Goal: Find specific page/section: Find specific page/section

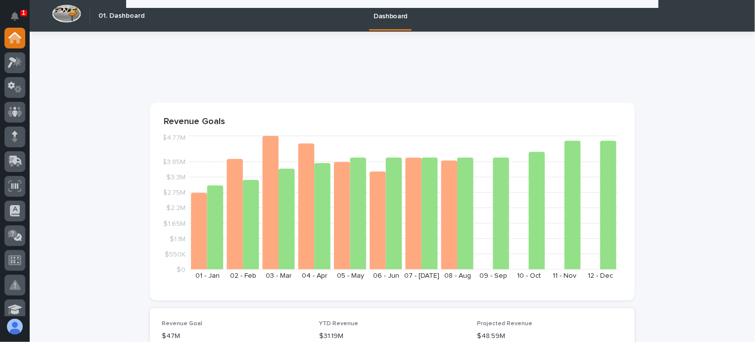
scroll to position [346, 0]
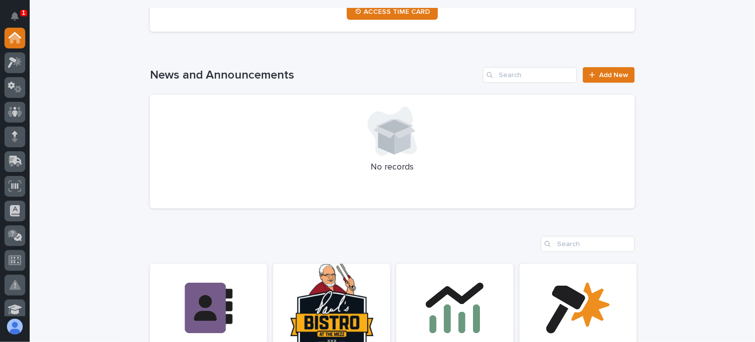
scroll to position [495, 0]
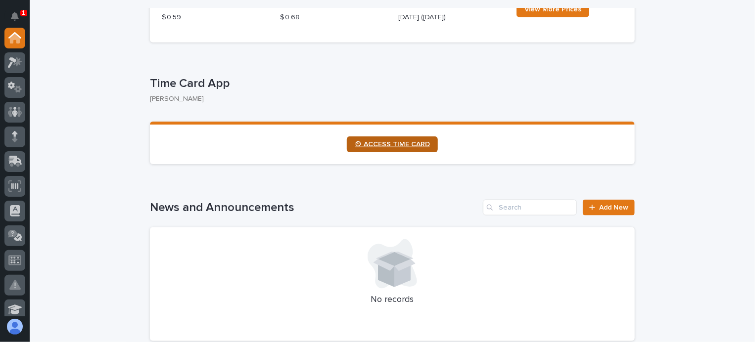
click at [407, 146] on span "⏲ ACCESS TIME CARD" at bounding box center [392, 144] width 75 height 7
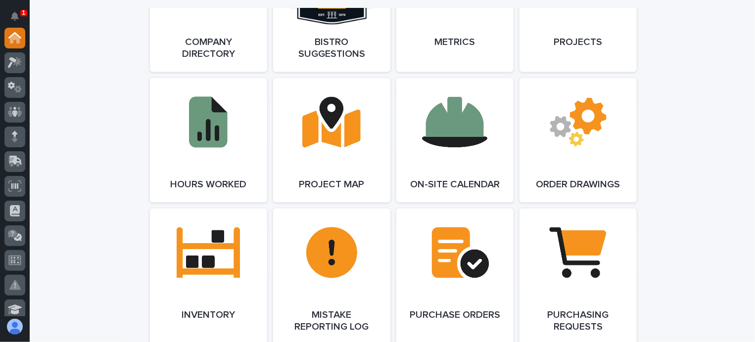
scroll to position [1038, 0]
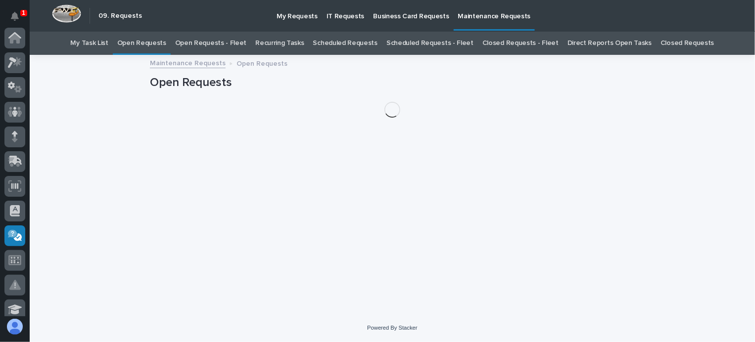
scroll to position [198, 0]
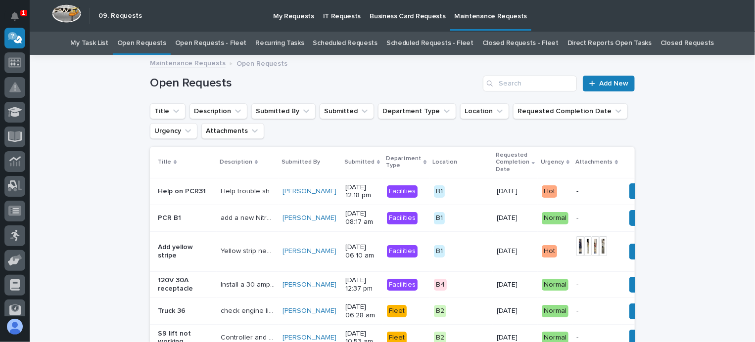
click at [219, 44] on link "Open Requests - Fleet" at bounding box center [211, 43] width 72 height 23
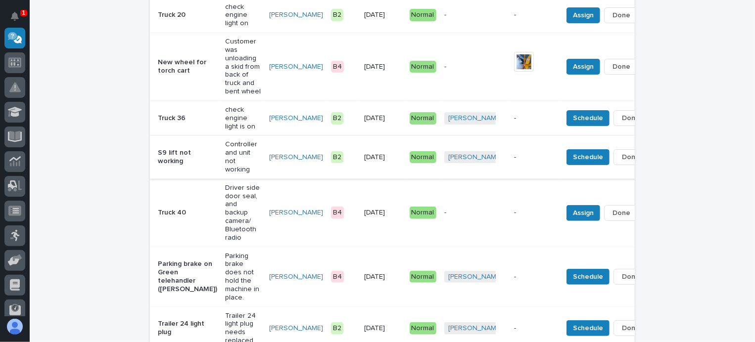
scroll to position [198, 0]
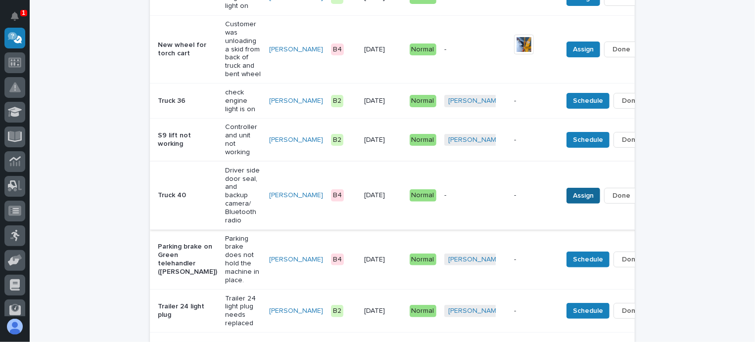
click at [573, 190] on span "Assign" at bounding box center [583, 196] width 21 height 12
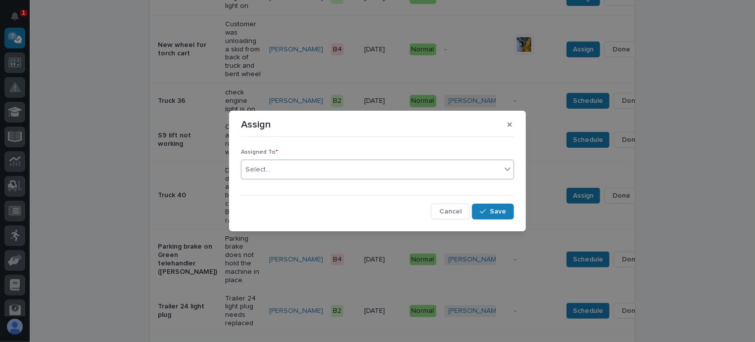
click at [279, 164] on div "Select..." at bounding box center [371, 170] width 260 height 16
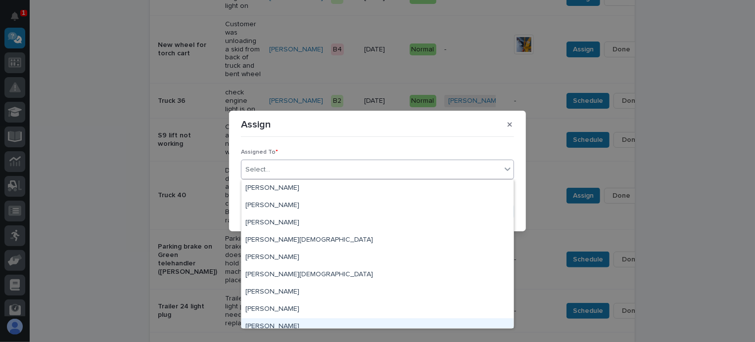
click at [257, 323] on div "[PERSON_NAME]" at bounding box center [377, 326] width 272 height 17
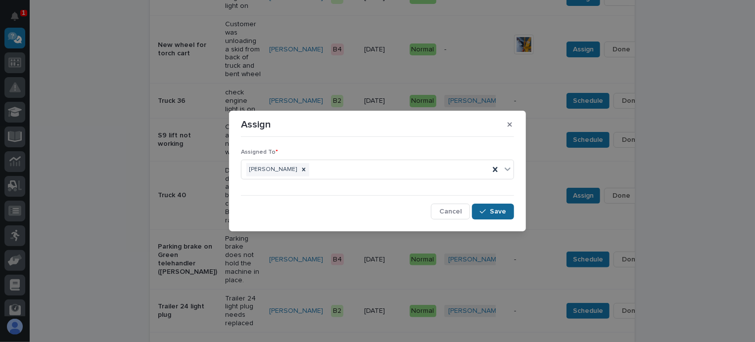
click at [489, 208] on button "Save" at bounding box center [493, 212] width 42 height 16
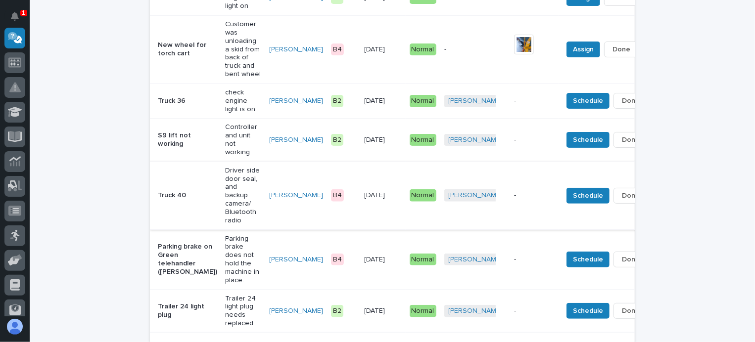
click at [613, 188] on button "Done" at bounding box center [630, 196] width 35 height 16
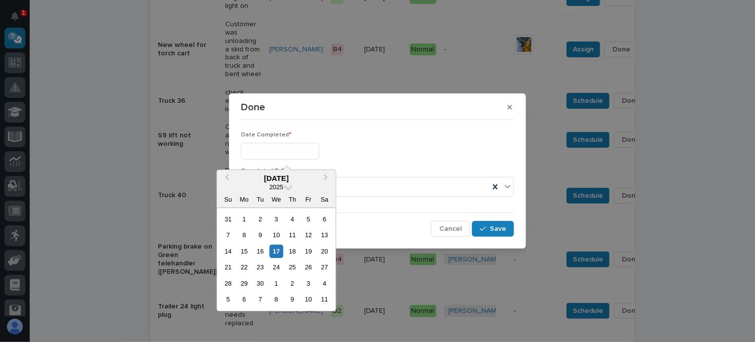
click at [264, 146] on input "text" at bounding box center [280, 151] width 78 height 17
click at [261, 233] on div "9" at bounding box center [260, 235] width 13 height 13
type input "**********"
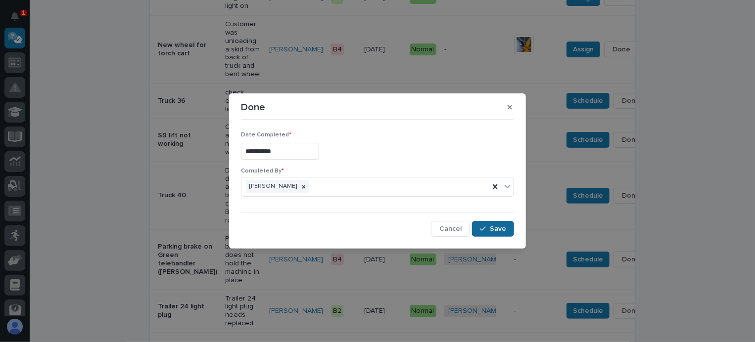
click at [491, 226] on span "Save" at bounding box center [498, 229] width 16 height 9
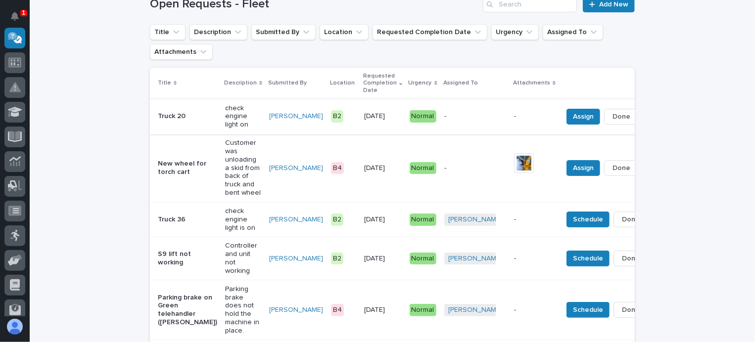
scroll to position [99, 0]
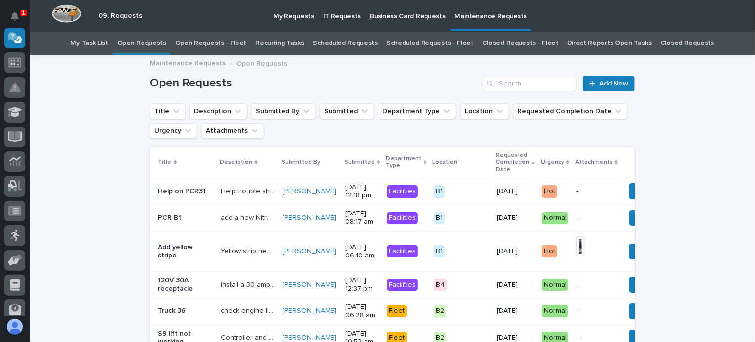
scroll to position [32, 0]
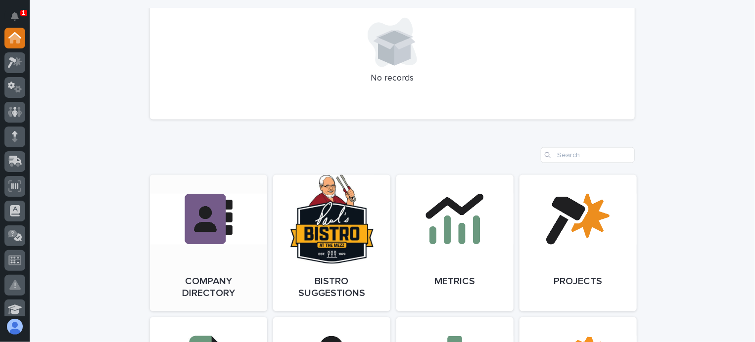
scroll to position [841, 0]
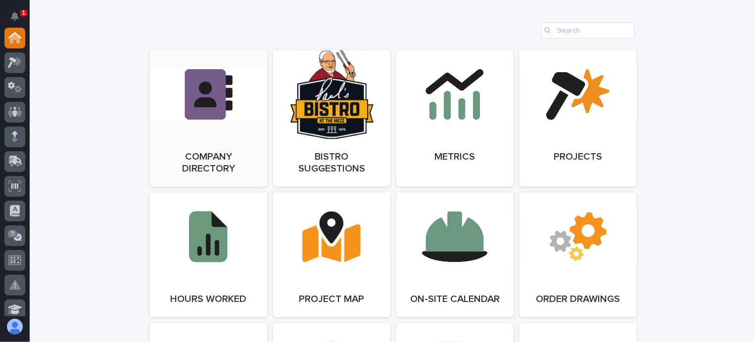
click at [216, 126] on link "Open Link" at bounding box center [208, 118] width 117 height 136
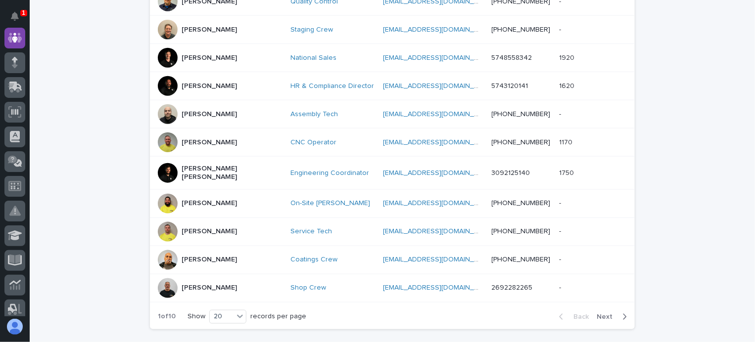
scroll to position [560, 0]
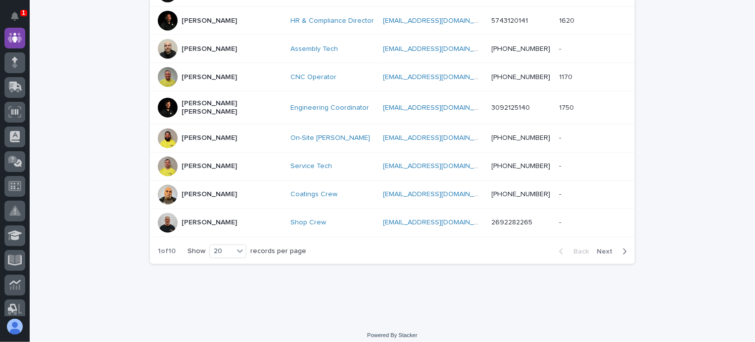
click at [605, 248] on span "Next" at bounding box center [607, 251] width 22 height 7
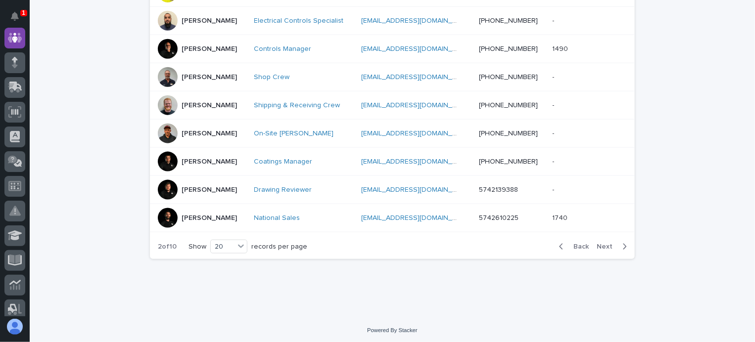
click at [601, 243] on span "Next" at bounding box center [607, 246] width 22 height 7
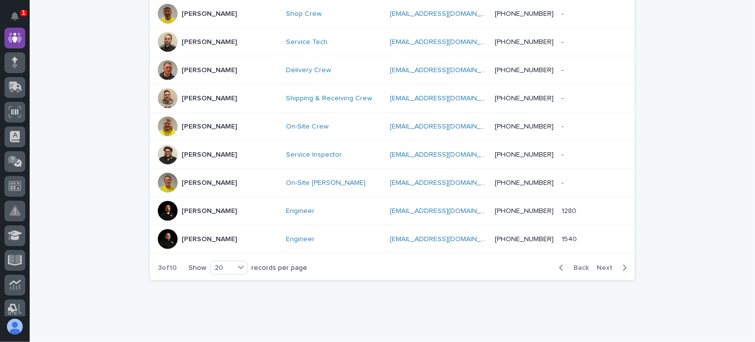
click at [601, 256] on div "Back Next" at bounding box center [593, 268] width 84 height 25
click at [603, 265] on span "Next" at bounding box center [607, 268] width 22 height 7
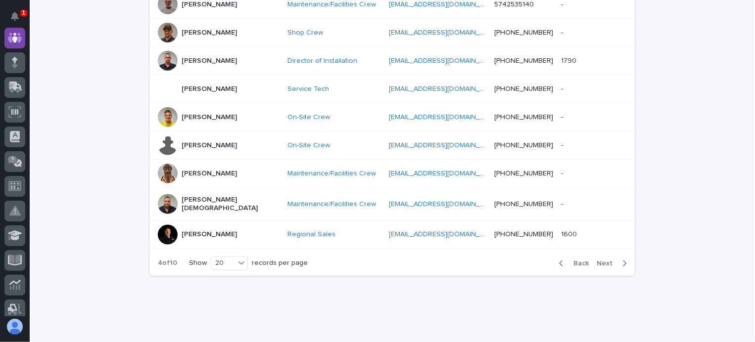
click at [602, 260] on span "Next" at bounding box center [607, 263] width 22 height 7
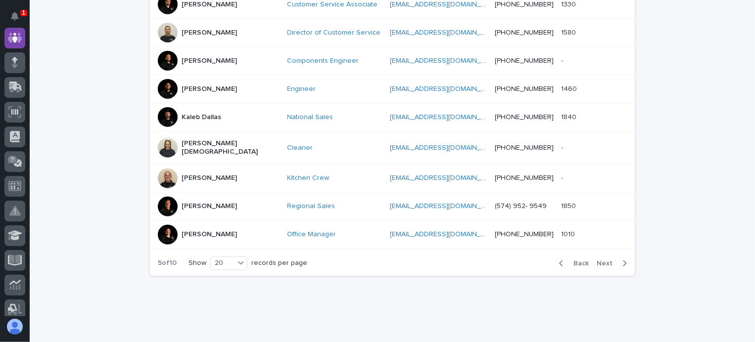
click at [602, 260] on span "Next" at bounding box center [607, 263] width 22 height 7
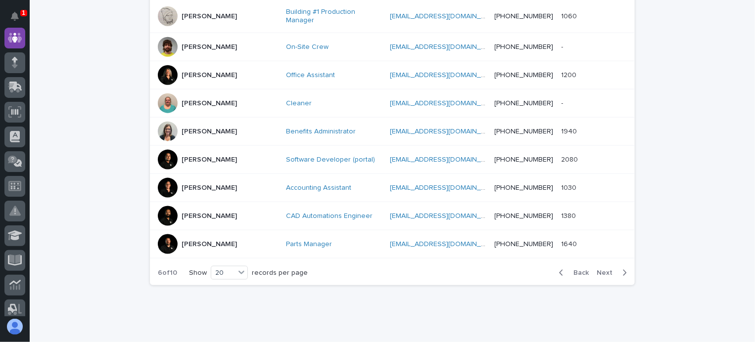
click at [602, 261] on div "Back Next" at bounding box center [593, 273] width 84 height 25
click at [601, 270] on span "Next" at bounding box center [607, 273] width 22 height 7
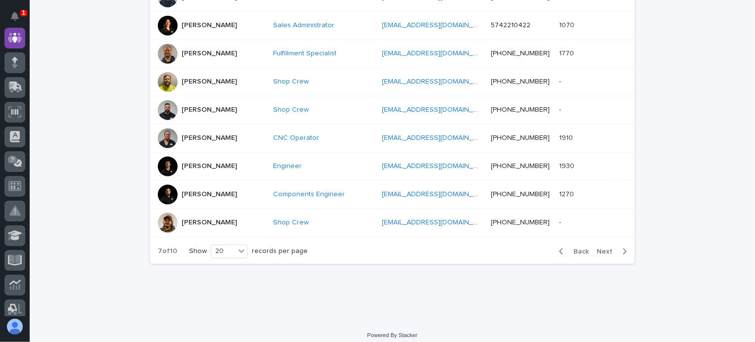
click at [601, 253] on button "Next" at bounding box center [613, 251] width 42 height 9
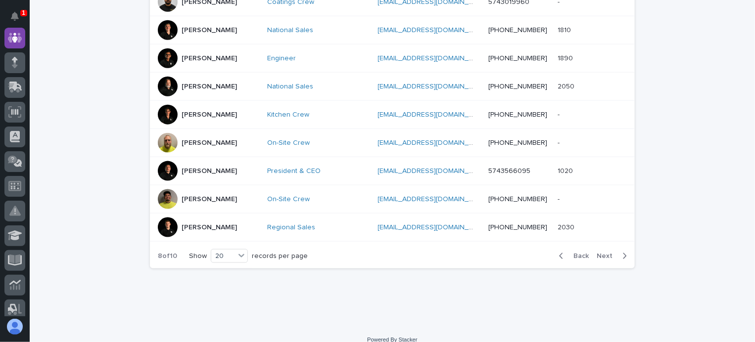
click at [201, 111] on p "Roeleta Borkholder" at bounding box center [208, 115] width 55 height 8
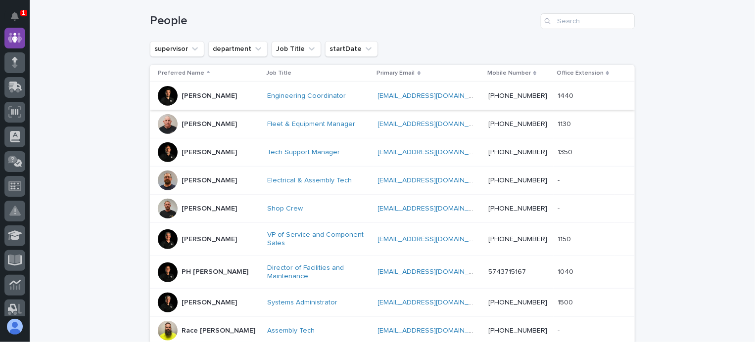
scroll to position [148, 0]
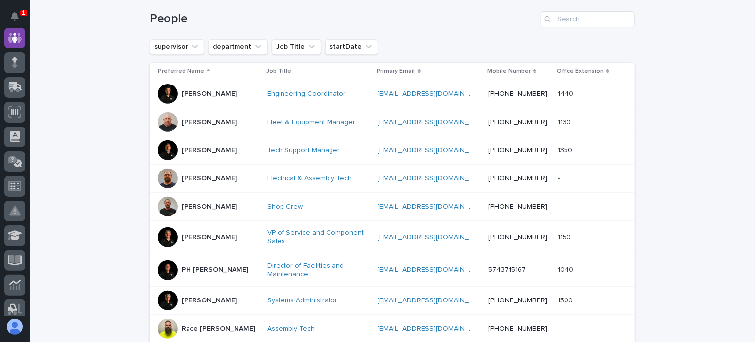
click at [201, 116] on div "[PERSON_NAME]" at bounding box center [208, 121] width 55 height 10
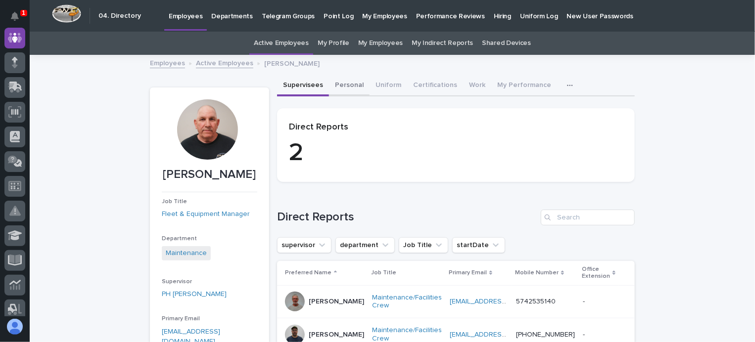
click at [344, 85] on button "Personal" at bounding box center [349, 86] width 41 height 21
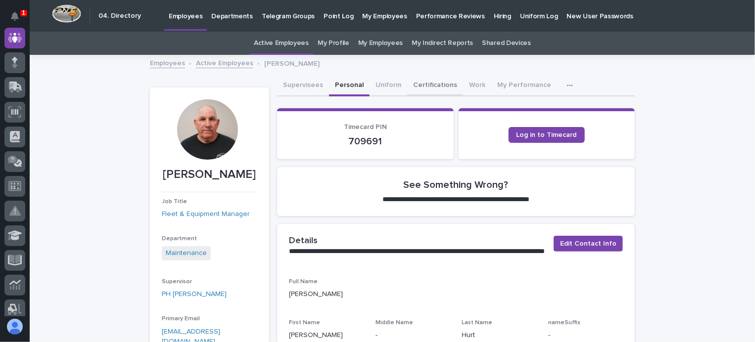
click at [427, 85] on button "Certifications" at bounding box center [435, 86] width 56 height 21
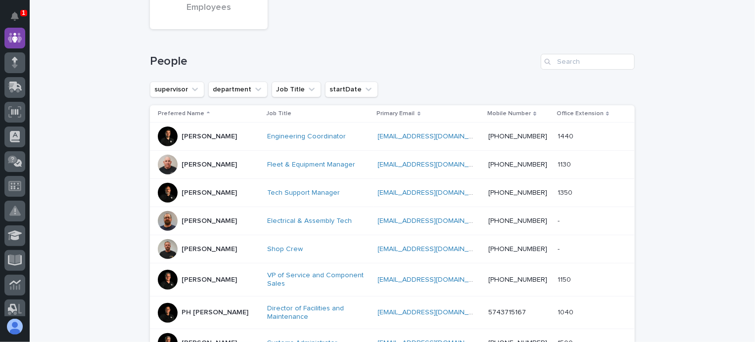
scroll to position [131, 0]
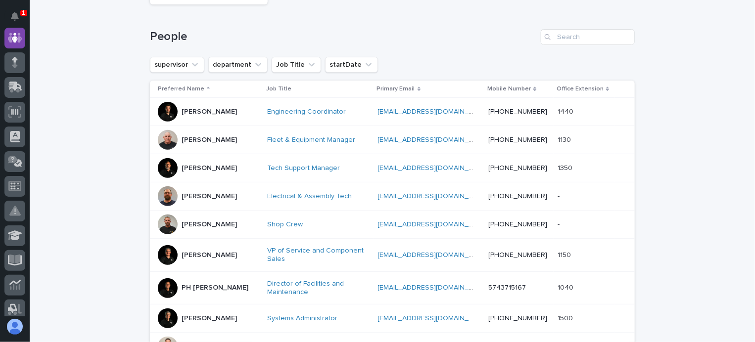
click at [206, 139] on p "[PERSON_NAME]" at bounding box center [208, 140] width 55 height 8
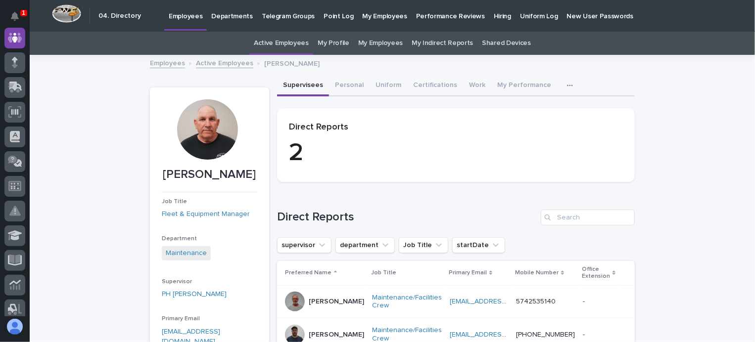
scroll to position [99, 0]
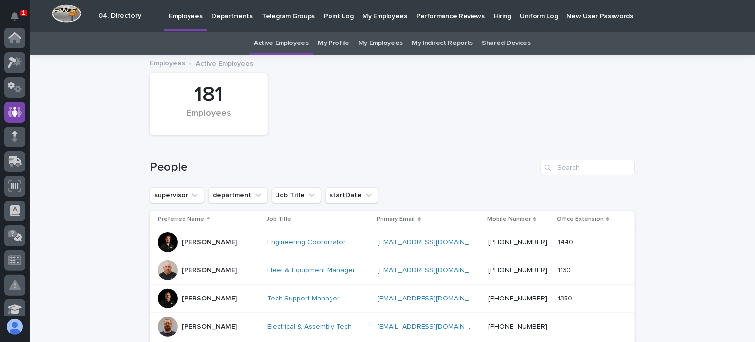
scroll to position [32, 0]
